Goal: Obtain resource: Obtain resource

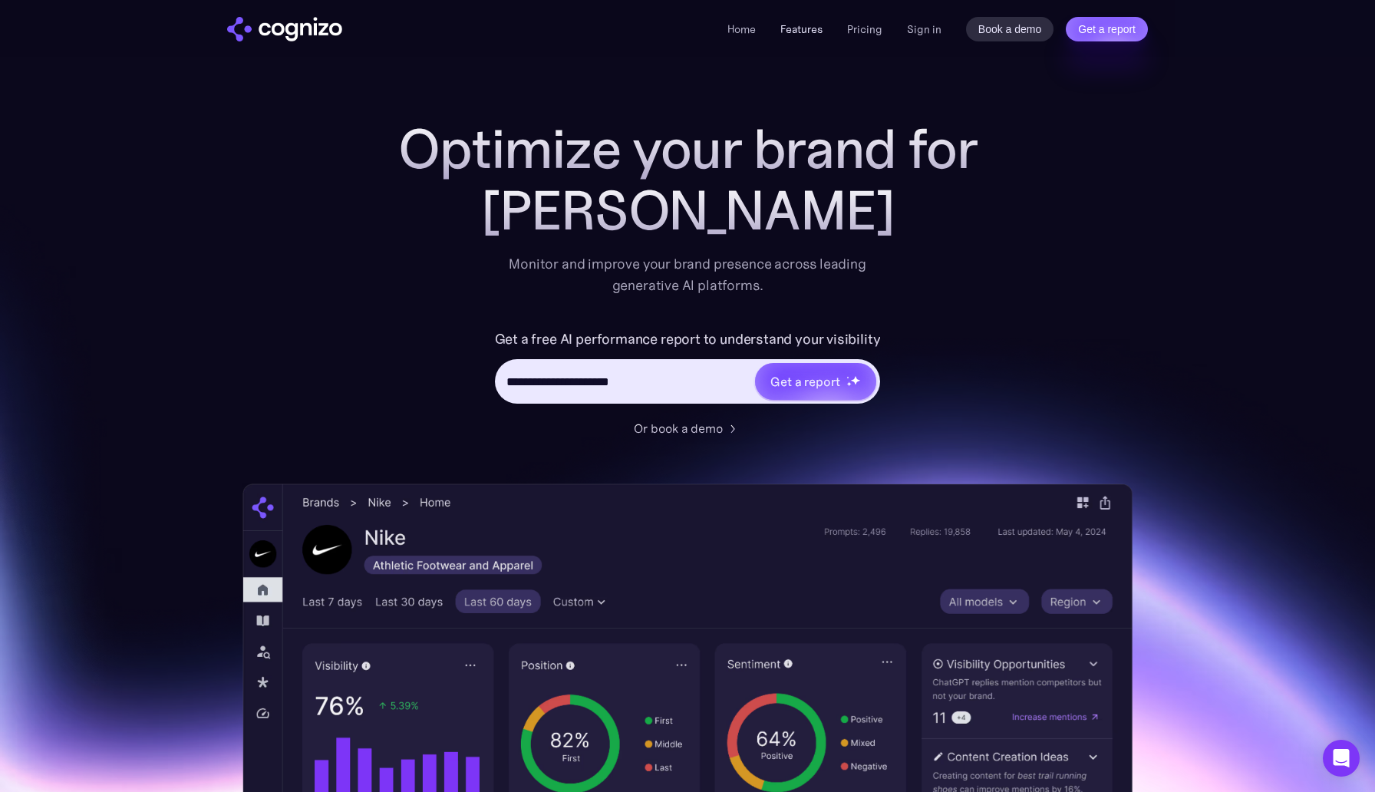
click at [804, 32] on link "Features" at bounding box center [801, 29] width 42 height 14
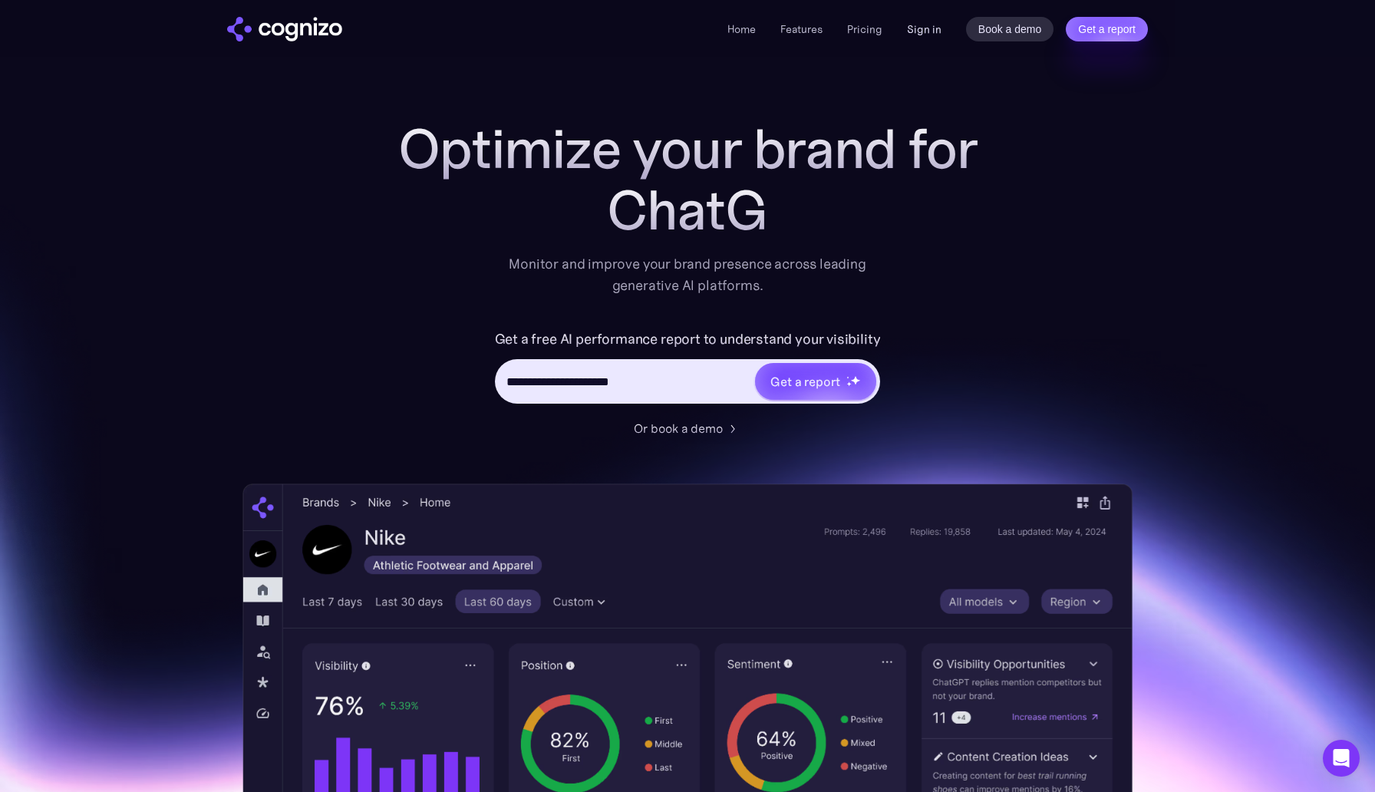
click at [935, 30] on link "Sign in" at bounding box center [924, 29] width 35 height 18
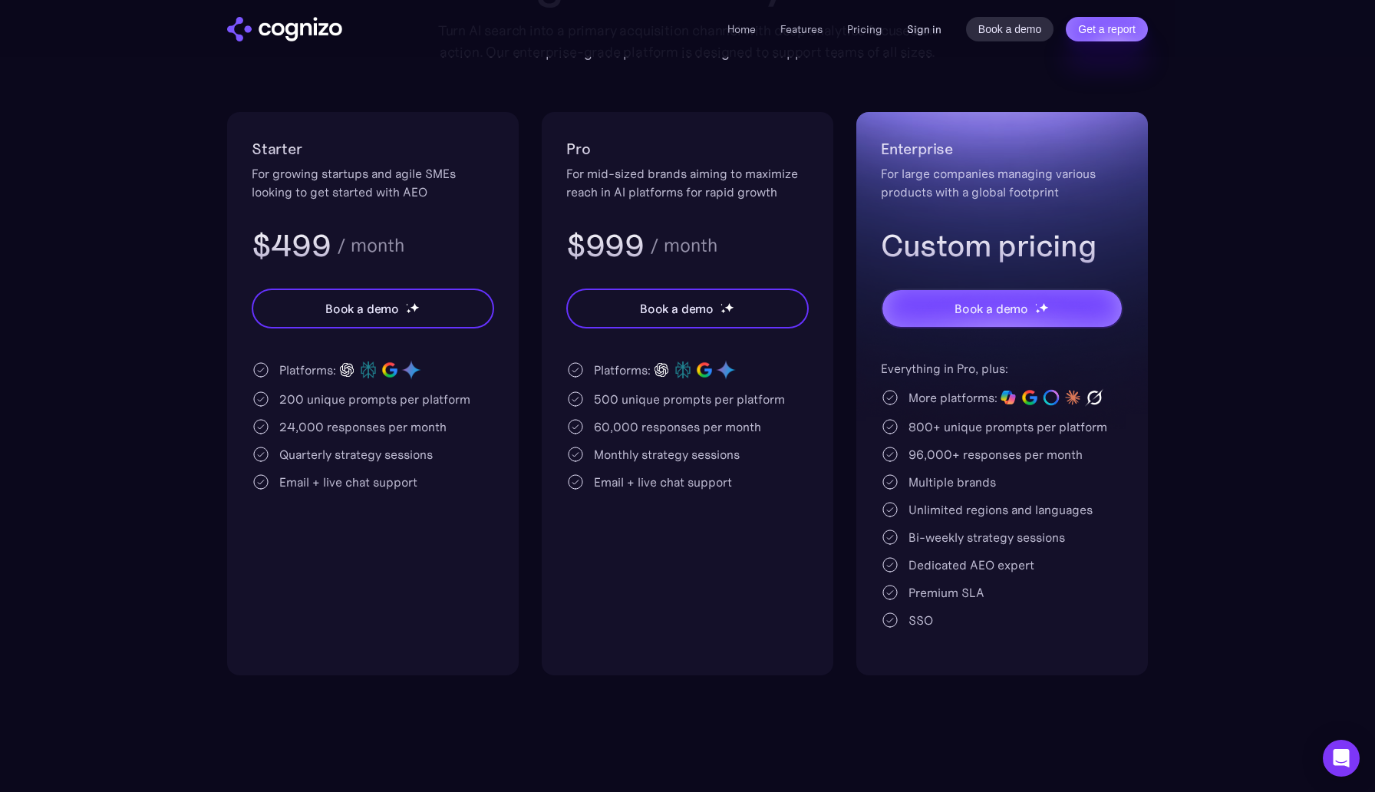
click at [928, 28] on link "Sign in" at bounding box center [924, 29] width 35 height 18
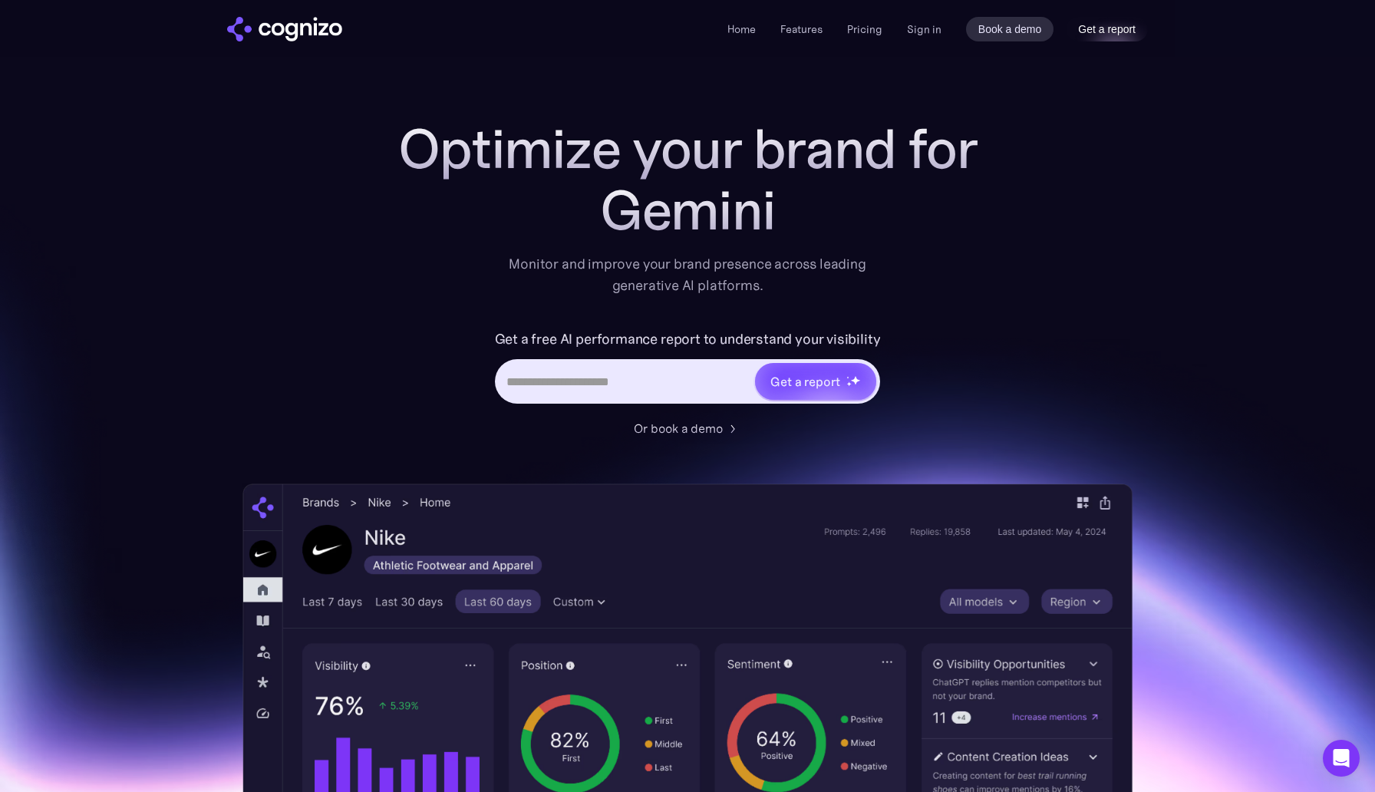
click at [1107, 33] on link "Get a report" at bounding box center [1107, 29] width 82 height 25
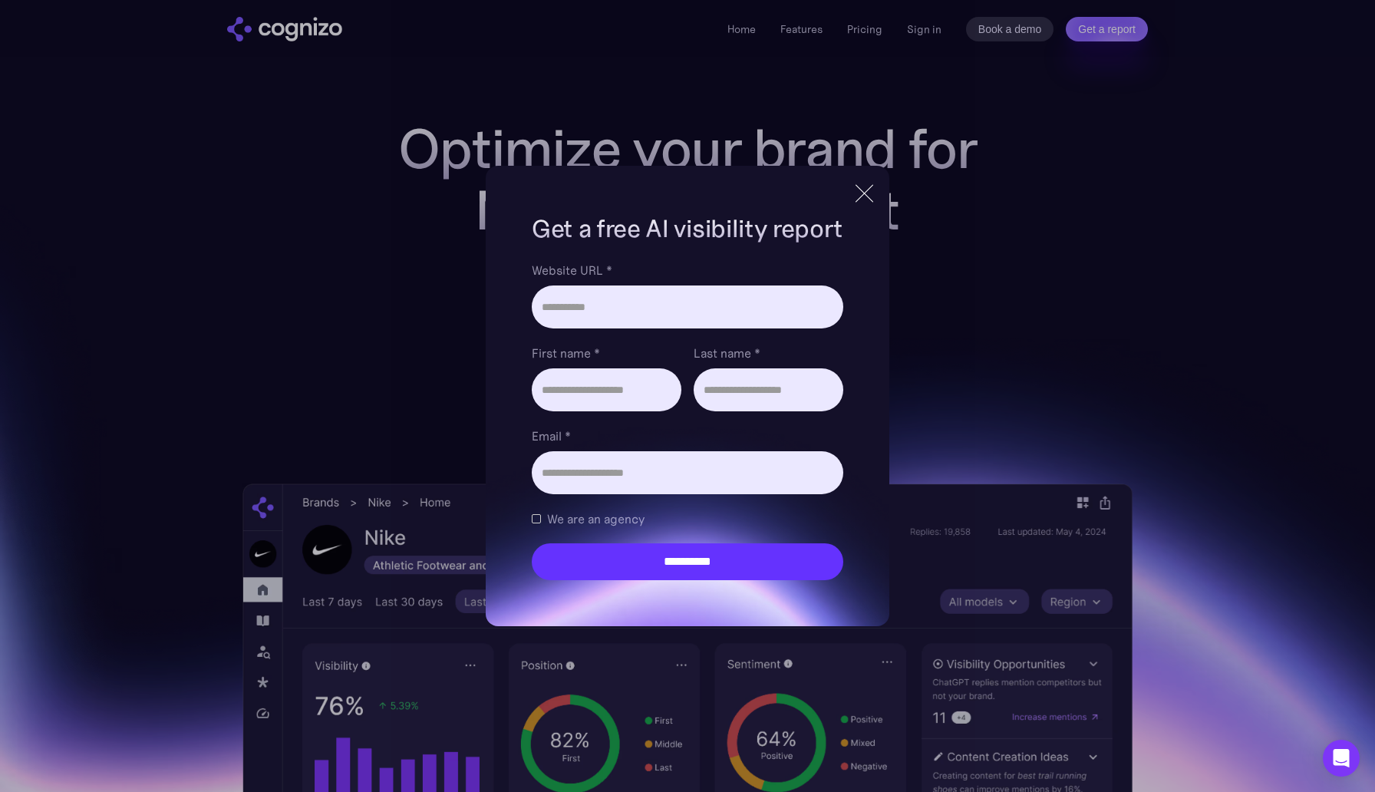
click at [871, 189] on div at bounding box center [864, 194] width 25 height 28
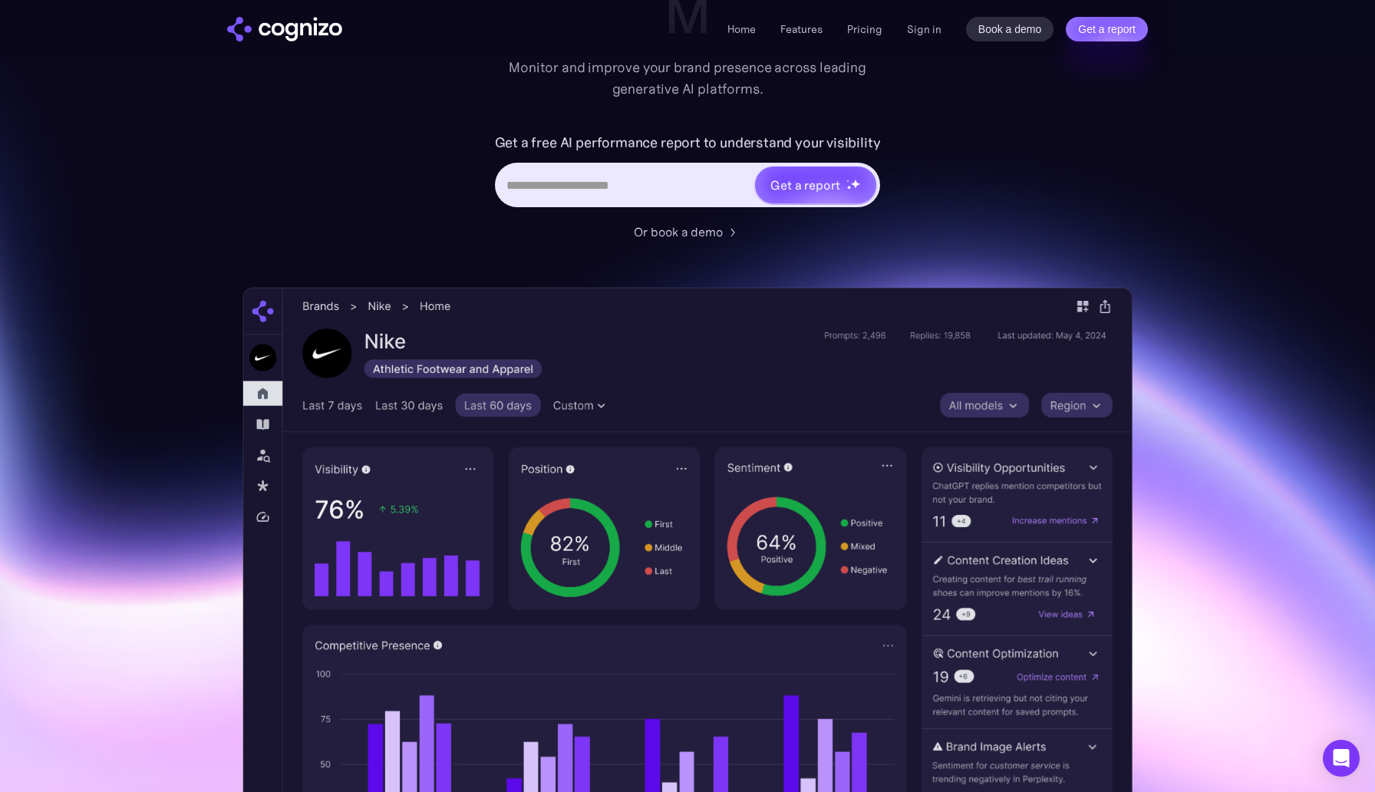
scroll to position [184, 0]
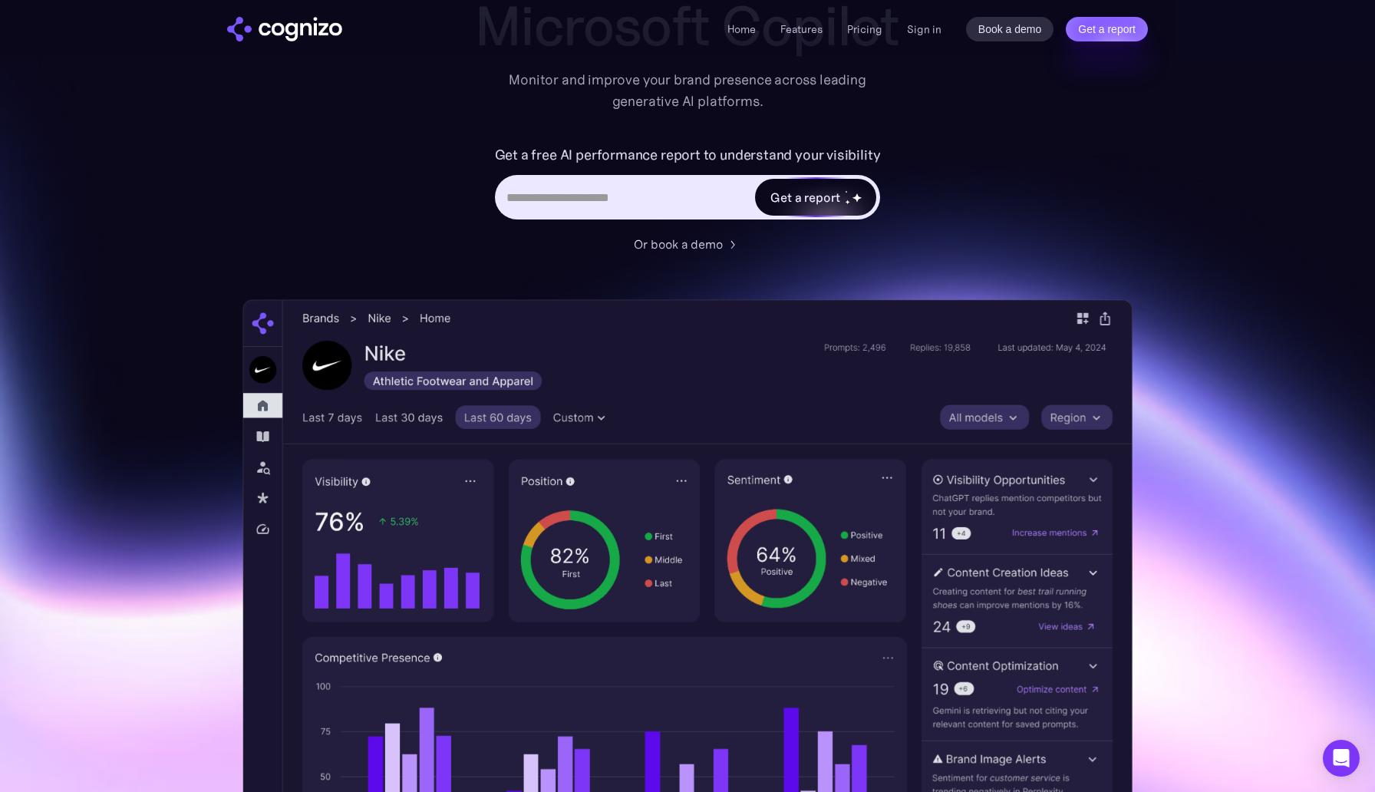
click at [796, 198] on div "Get a report" at bounding box center [804, 197] width 69 height 18
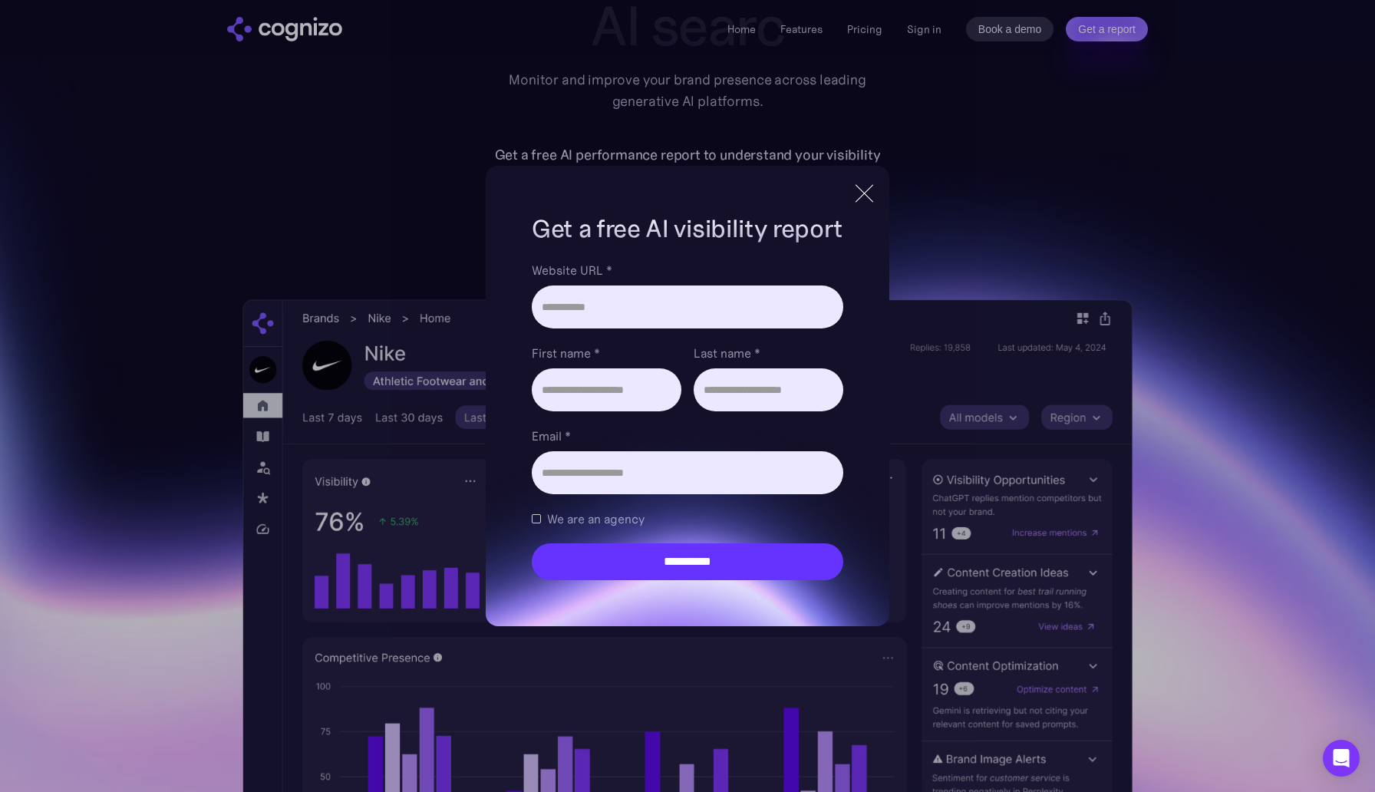
click at [863, 190] on div at bounding box center [864, 194] width 25 height 28
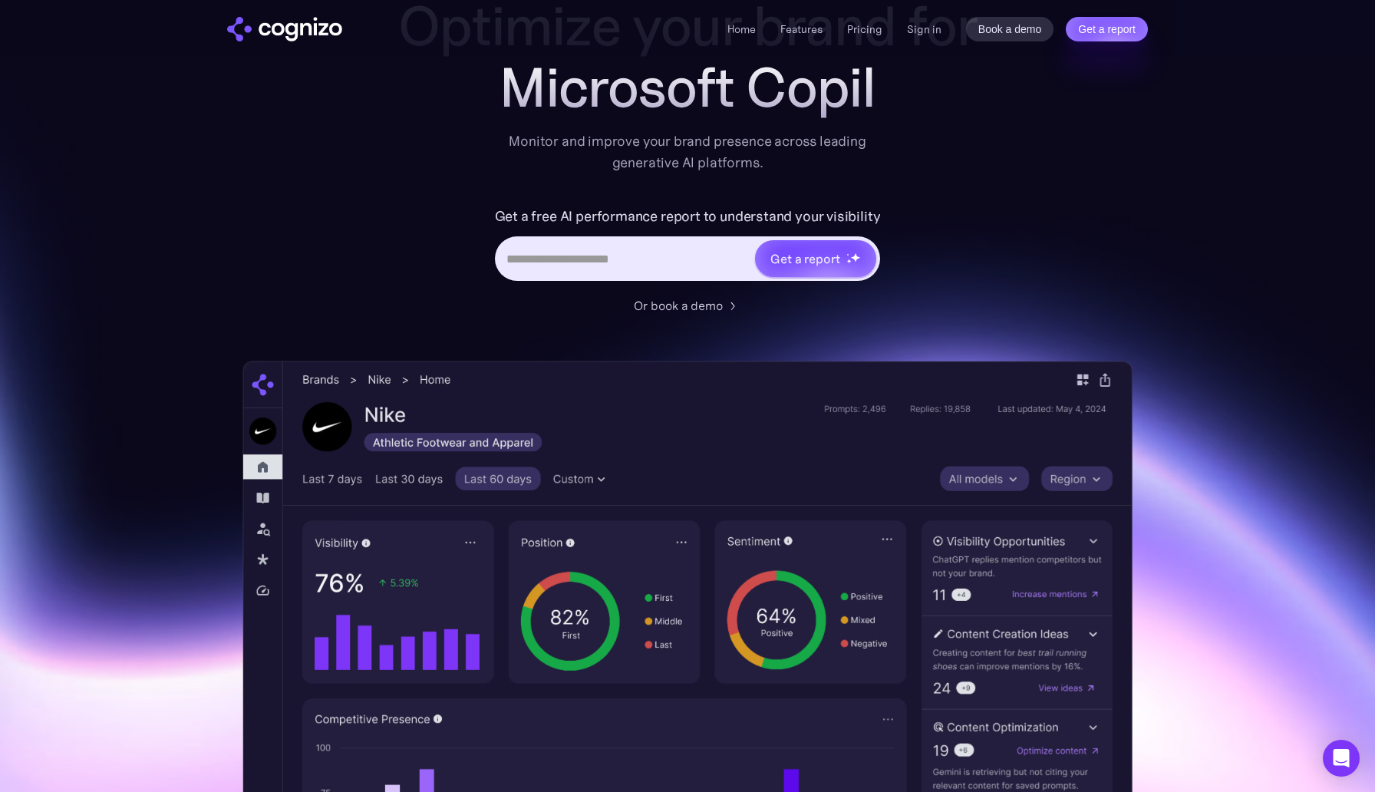
scroll to position [0, 0]
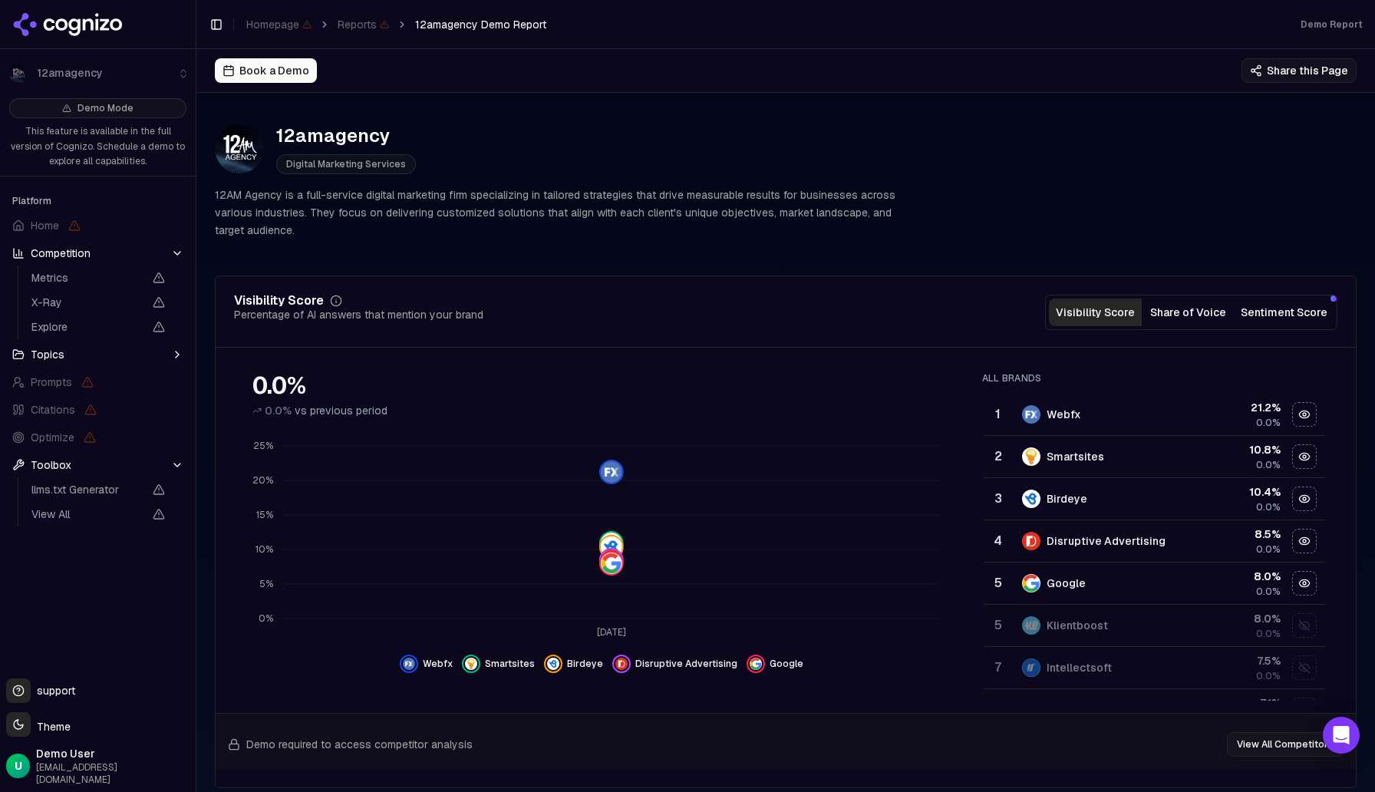
scroll to position [579, 0]
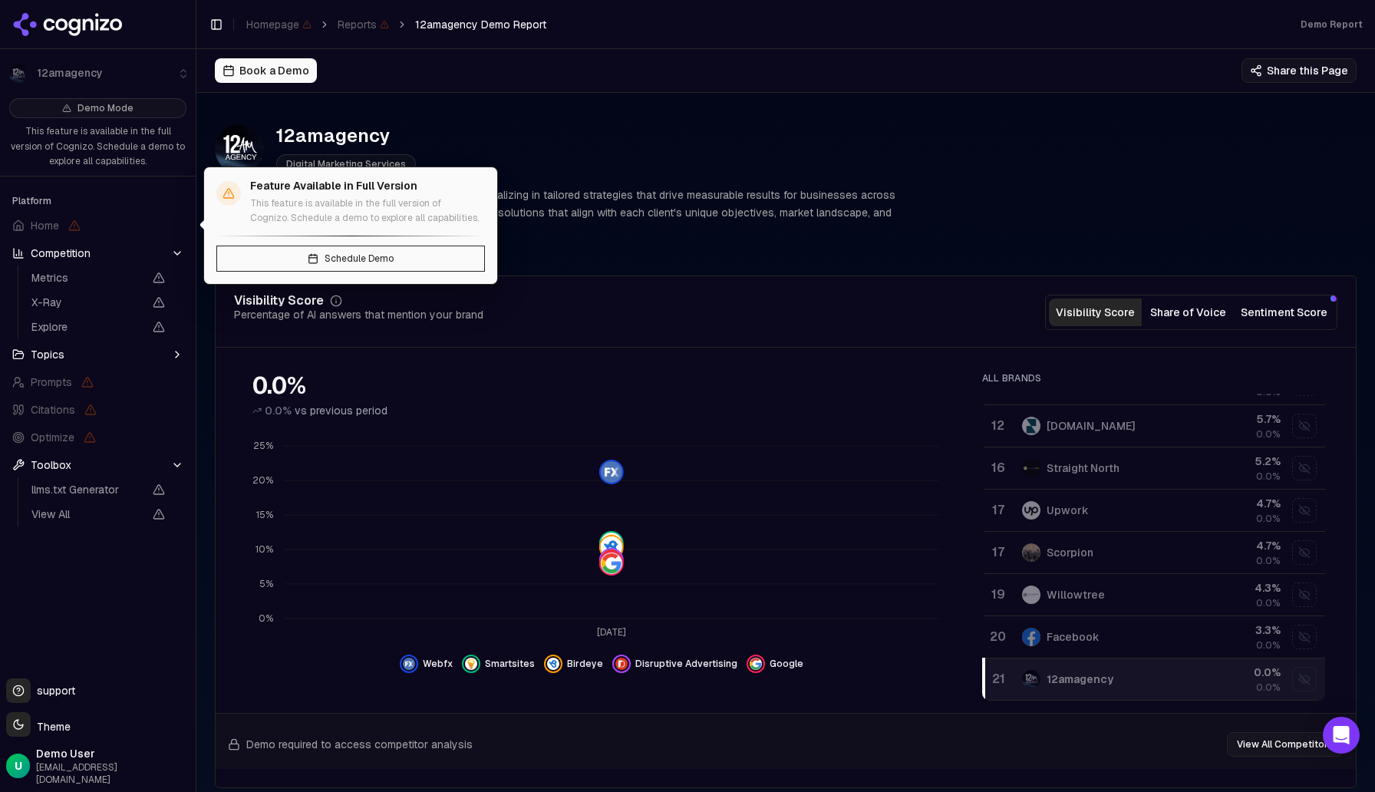
click at [43, 224] on span "Home" at bounding box center [45, 225] width 28 height 15
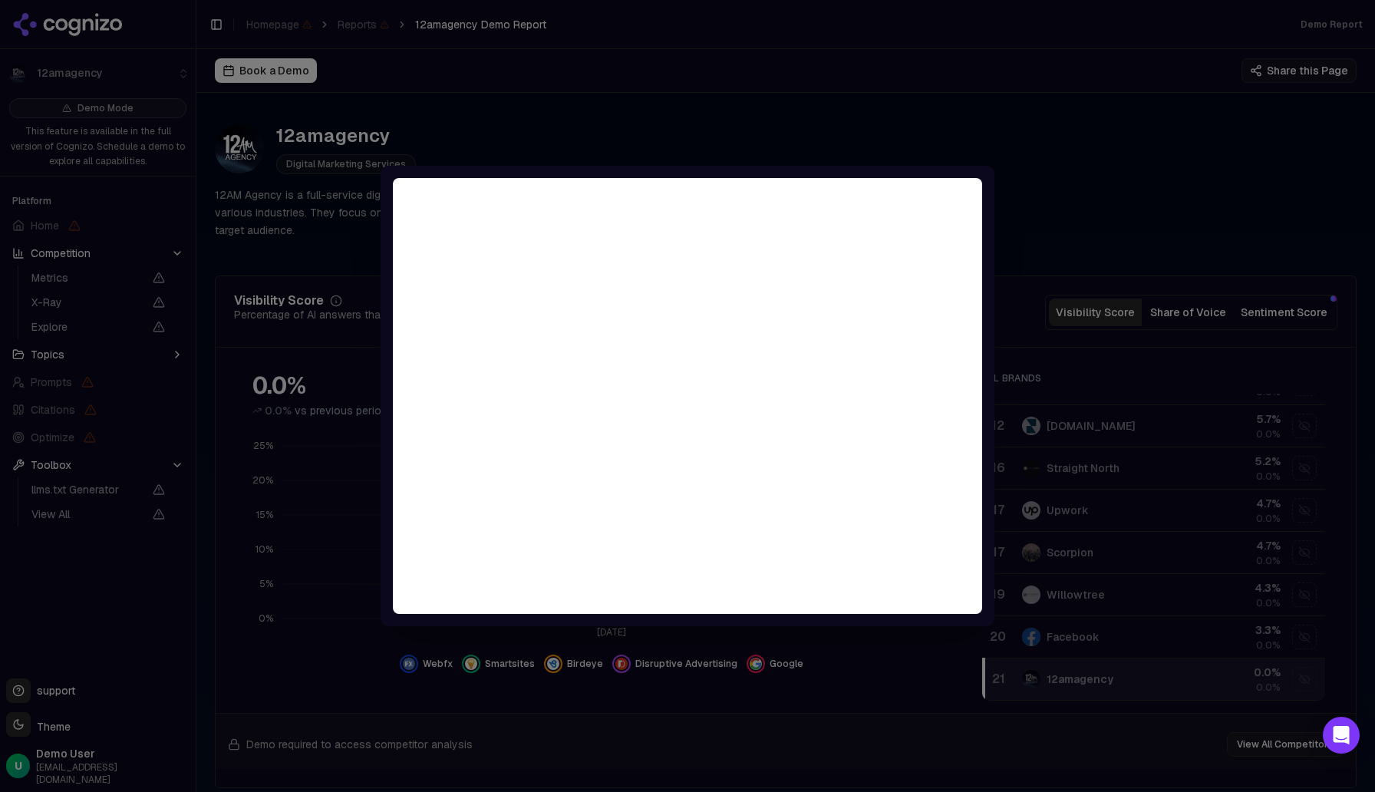
click at [610, 134] on div at bounding box center [687, 396] width 1375 height 792
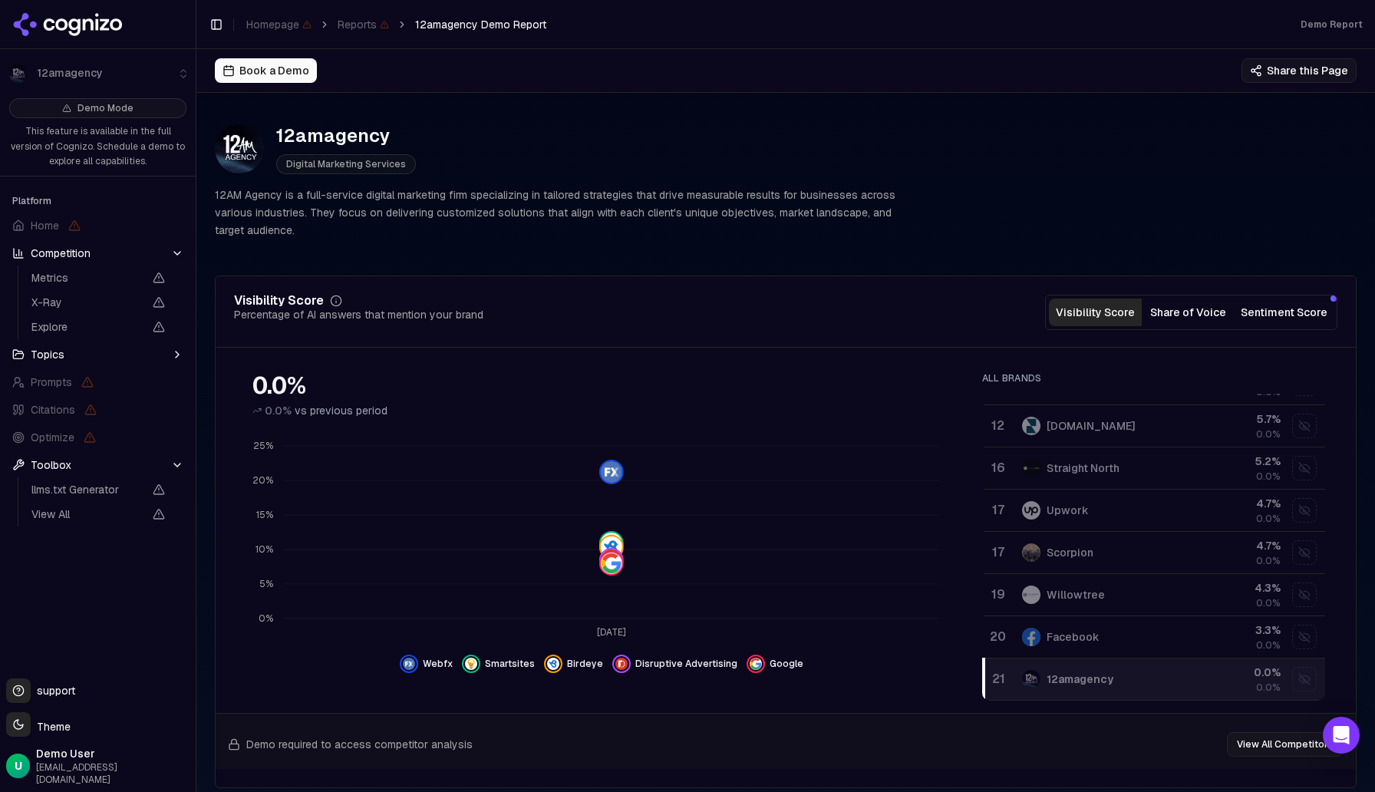
click at [1328, 24] on div "Demo Report" at bounding box center [1332, 24] width 62 height 12
click at [364, 28] on span "Reports" at bounding box center [363, 24] width 51 height 15
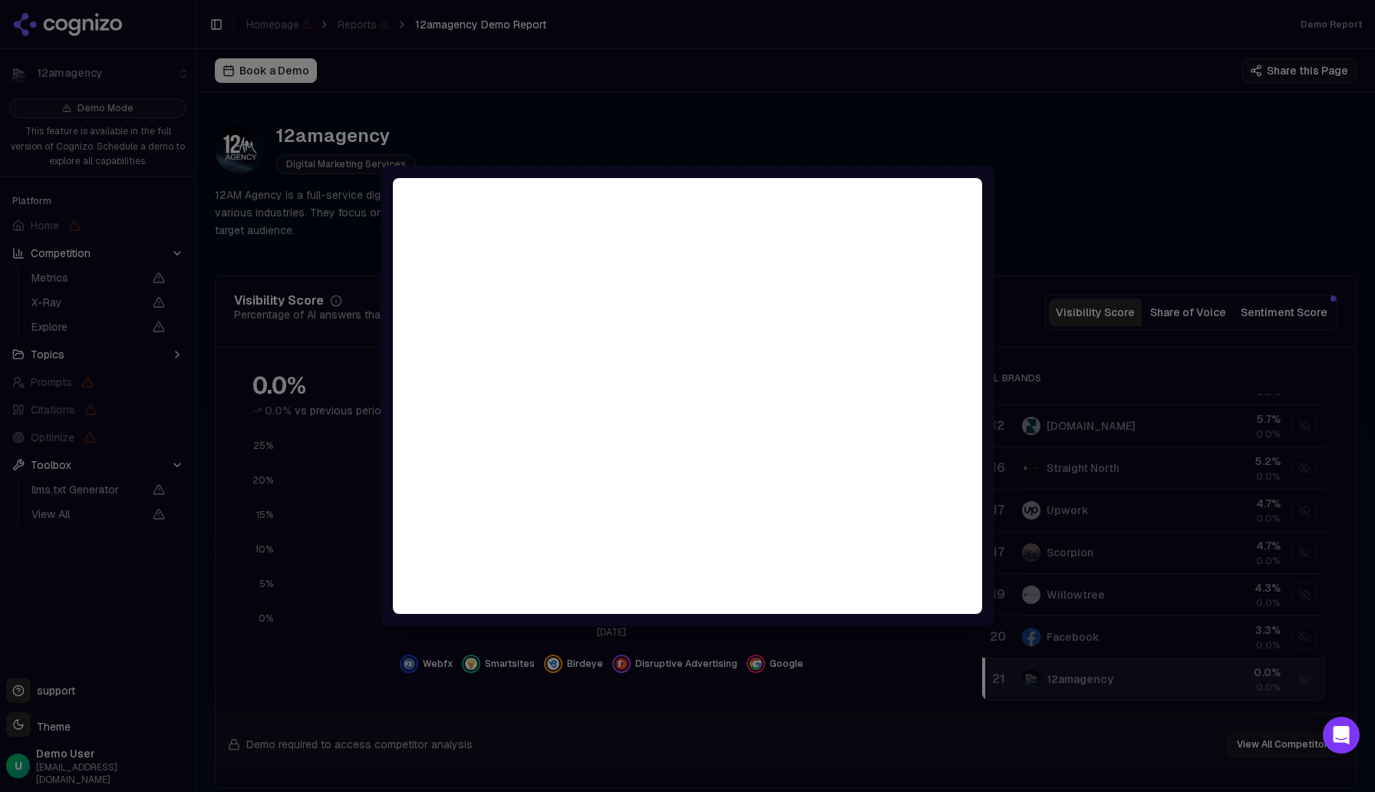
click at [473, 20] on div at bounding box center [687, 396] width 1375 height 792
